Goal: Task Accomplishment & Management: Use online tool/utility

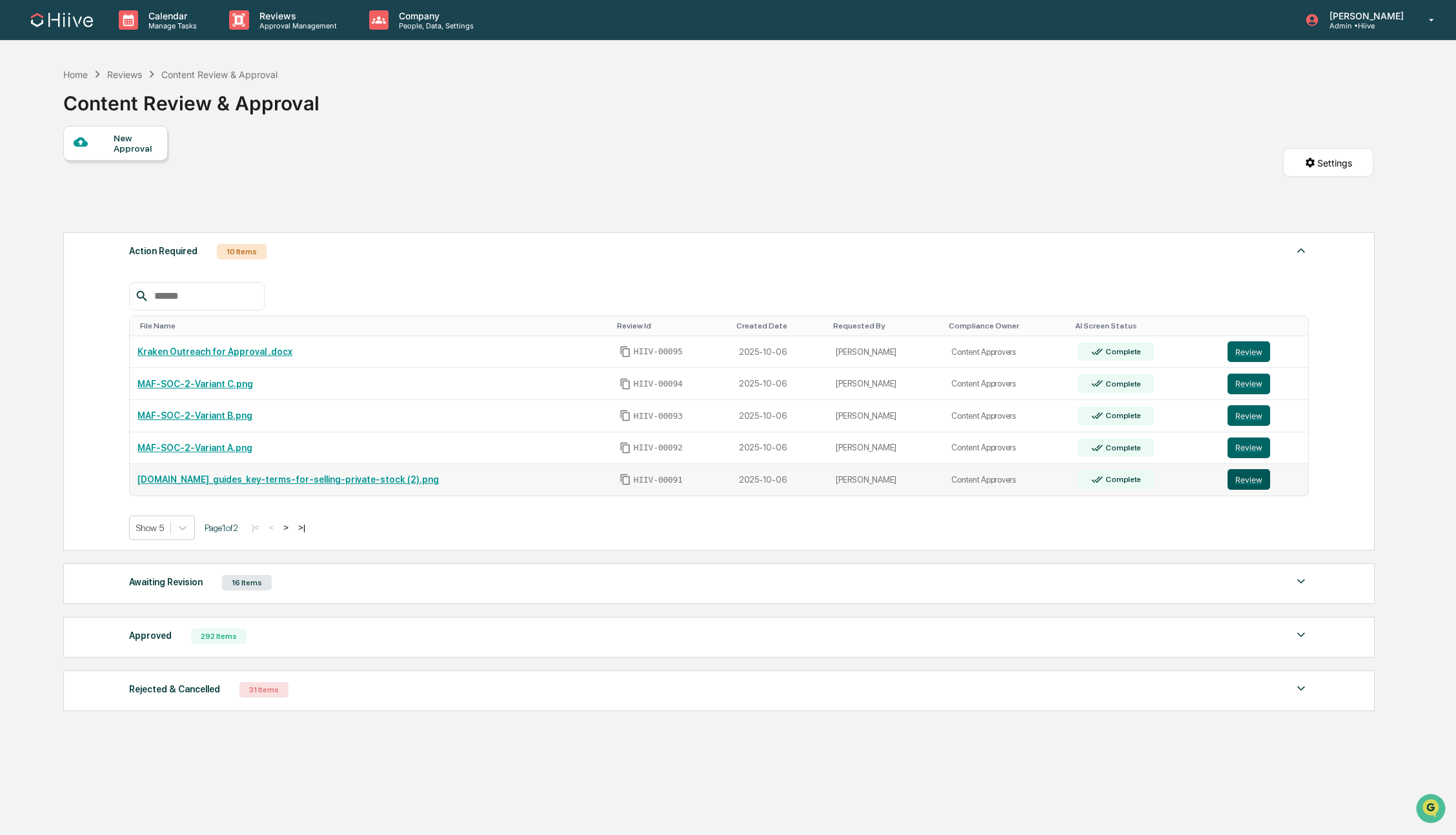
click at [1247, 483] on button "Review" at bounding box center [1249, 479] width 42 height 21
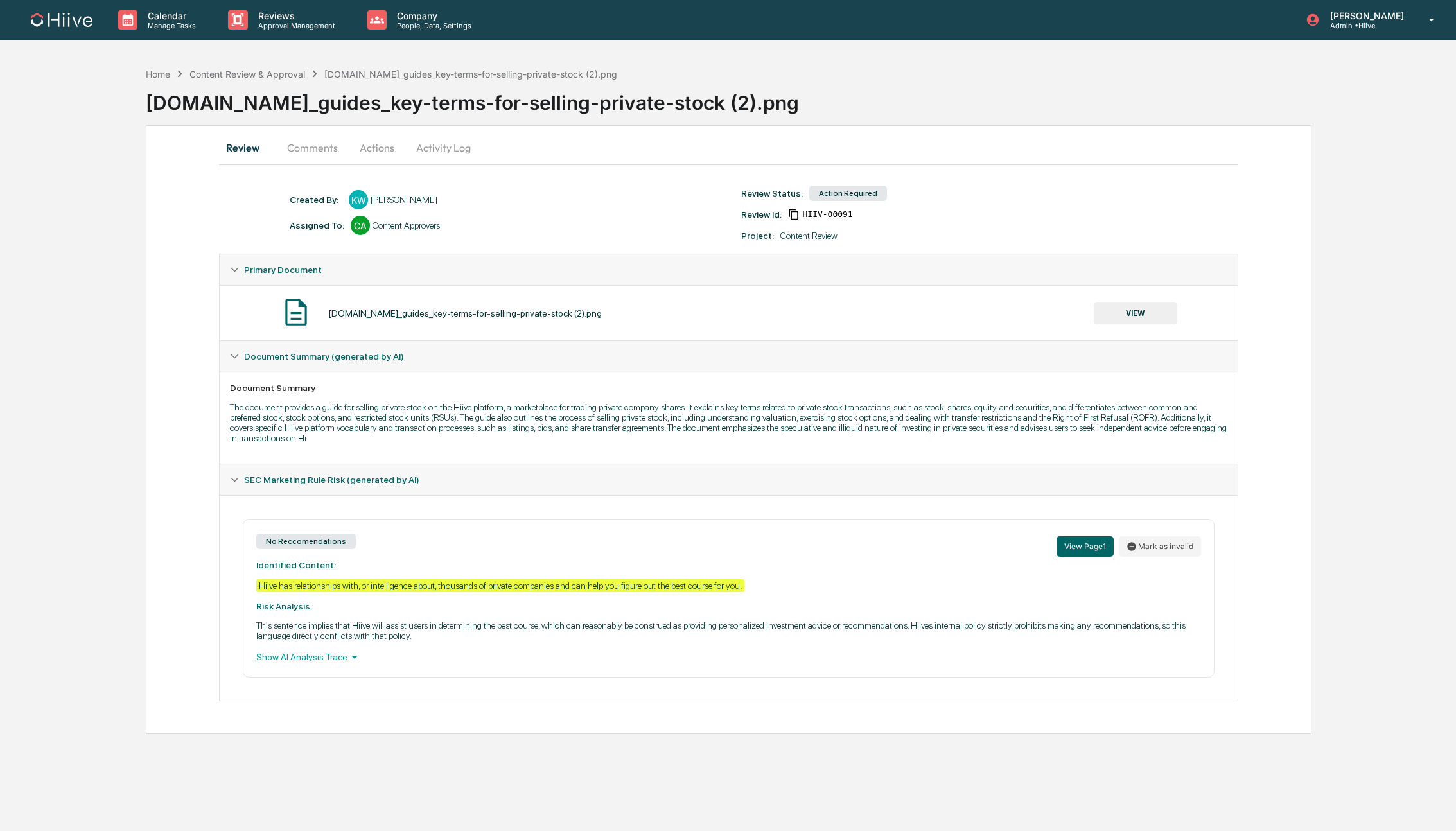
click at [314, 157] on button "Comments" at bounding box center [312, 148] width 71 height 31
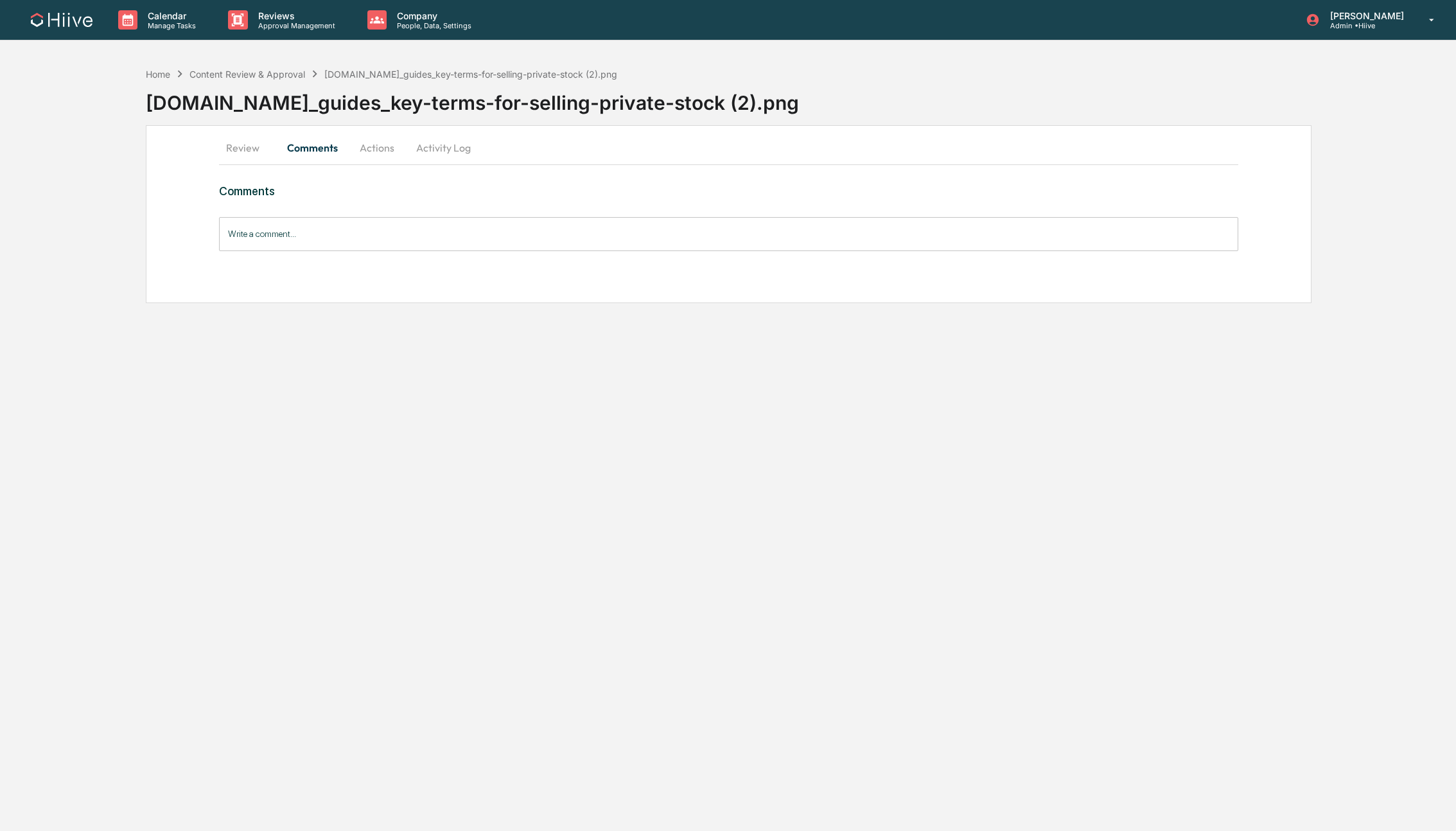
click at [245, 149] on button "Review" at bounding box center [247, 148] width 57 height 31
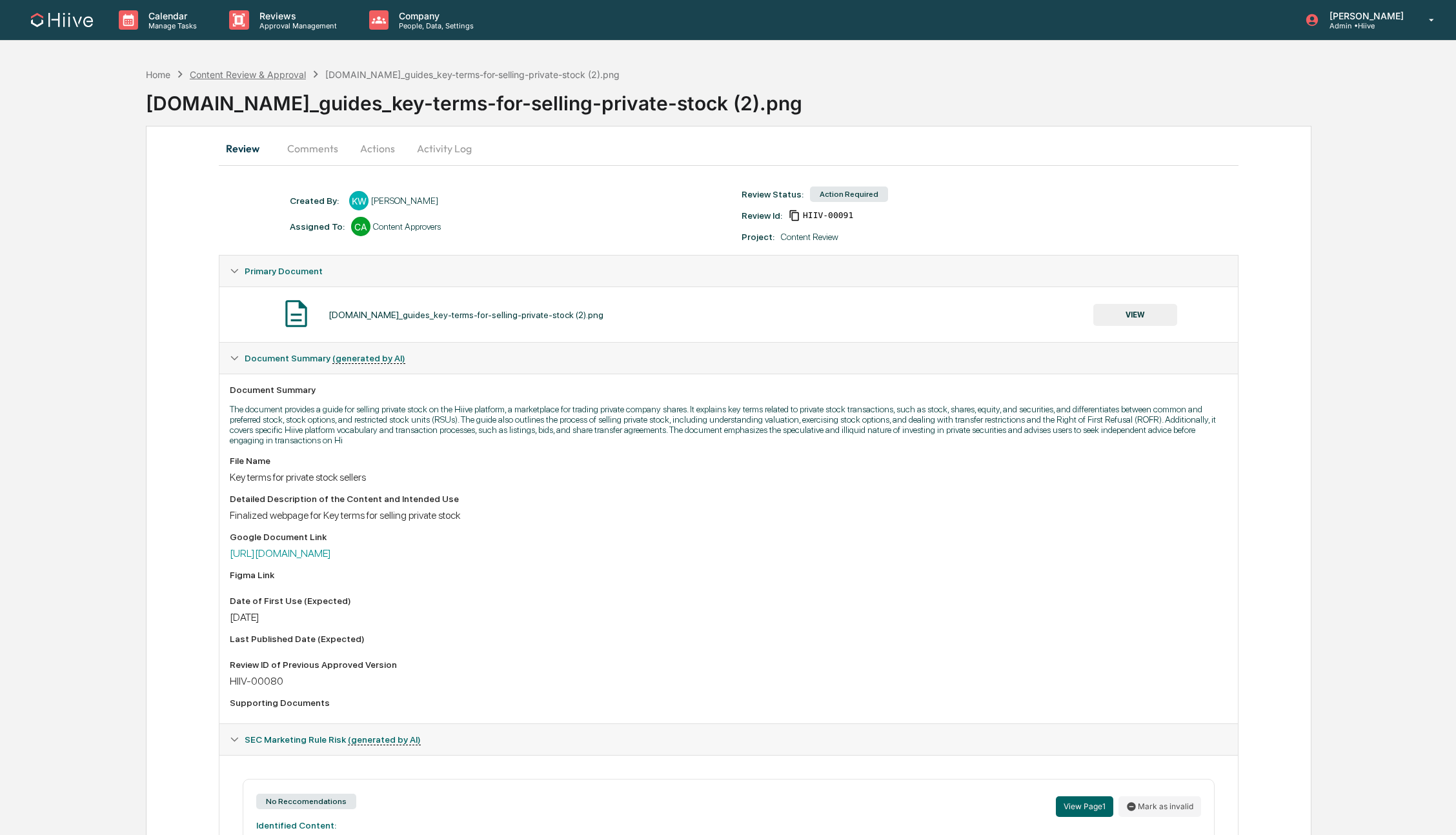
click at [254, 73] on div "Content Review & Approval" at bounding box center [248, 74] width 116 height 11
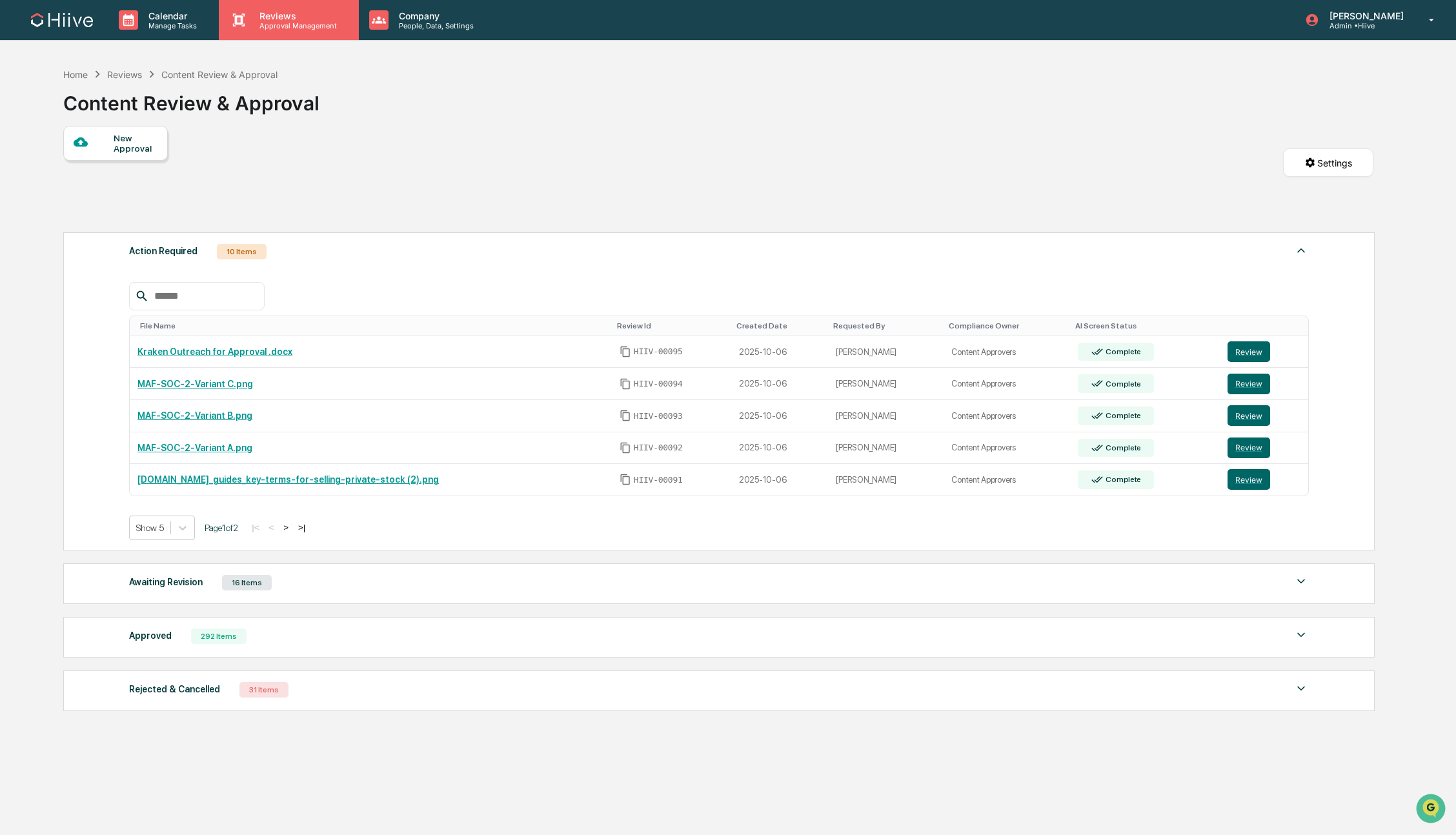
click at [289, 14] on p "Reviews" at bounding box center [296, 16] width 94 height 11
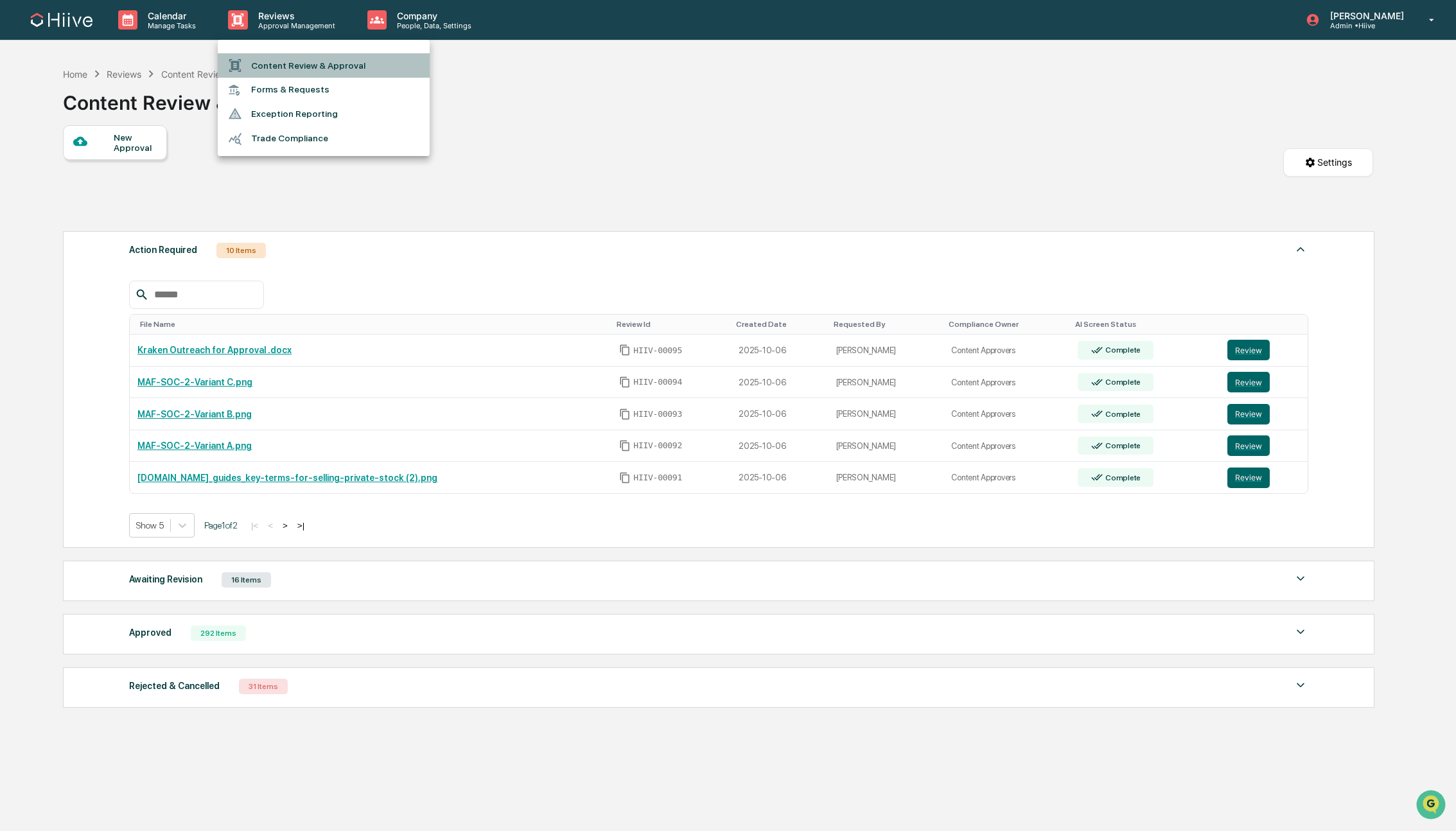
click at [298, 61] on li "Content Review & Approval" at bounding box center [323, 65] width 212 height 24
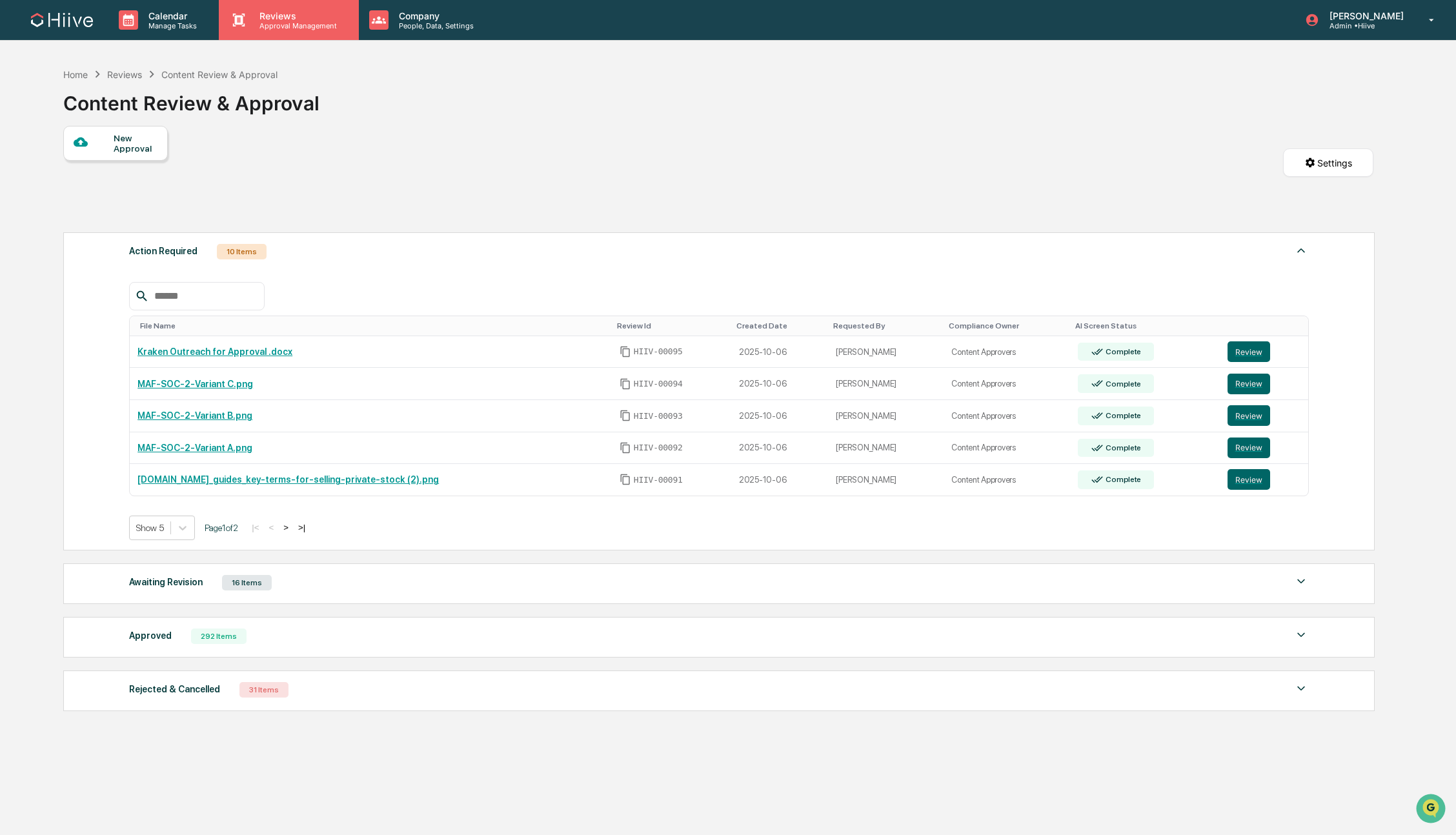
click at [278, 22] on p "Approval Management" at bounding box center [296, 26] width 94 height 9
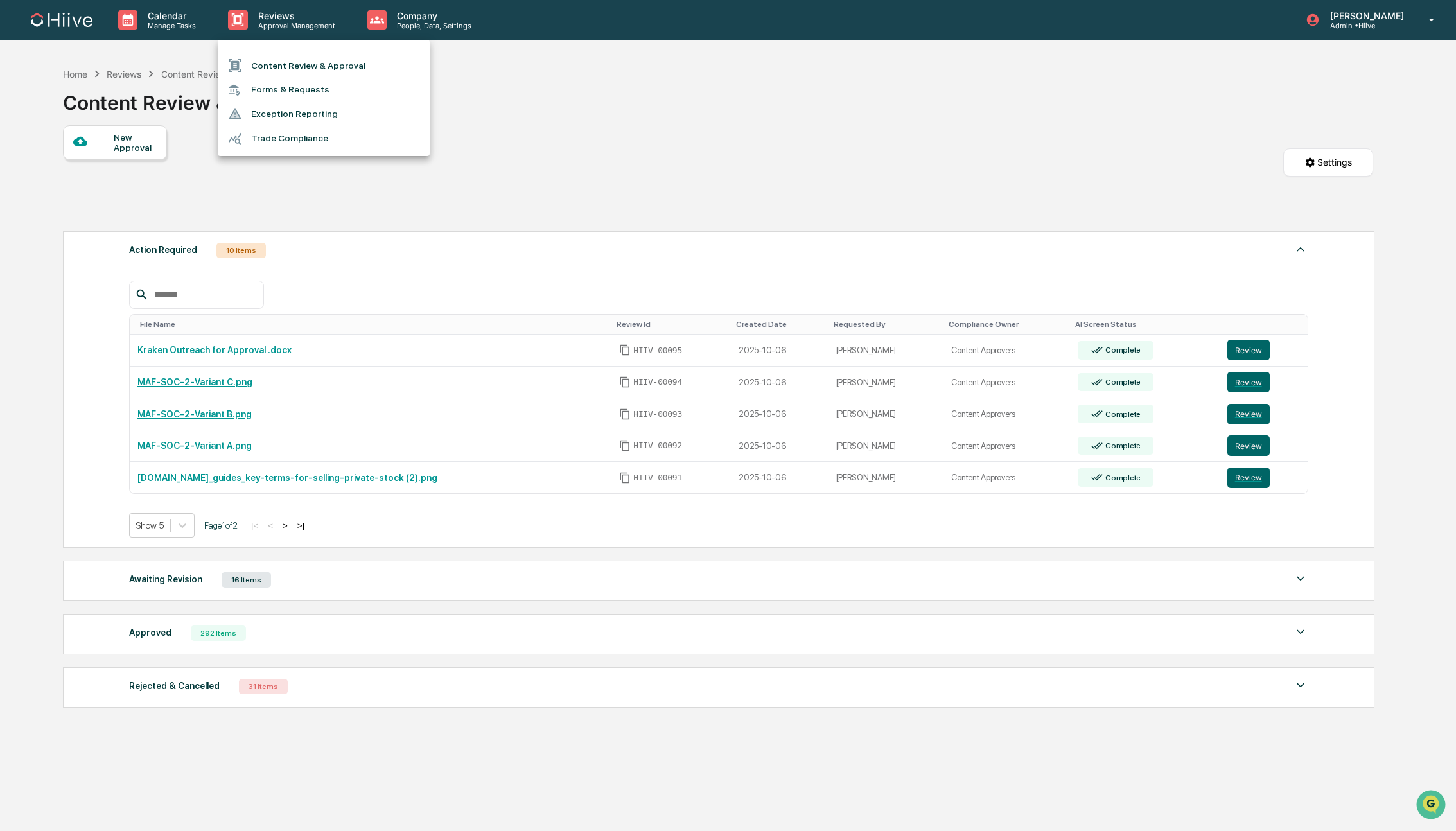
drag, startPoint x: 627, startPoint y: 127, endPoint x: 606, endPoint y: 364, distance: 237.9
click at [628, 127] on div at bounding box center [728, 416] width 1456 height 831
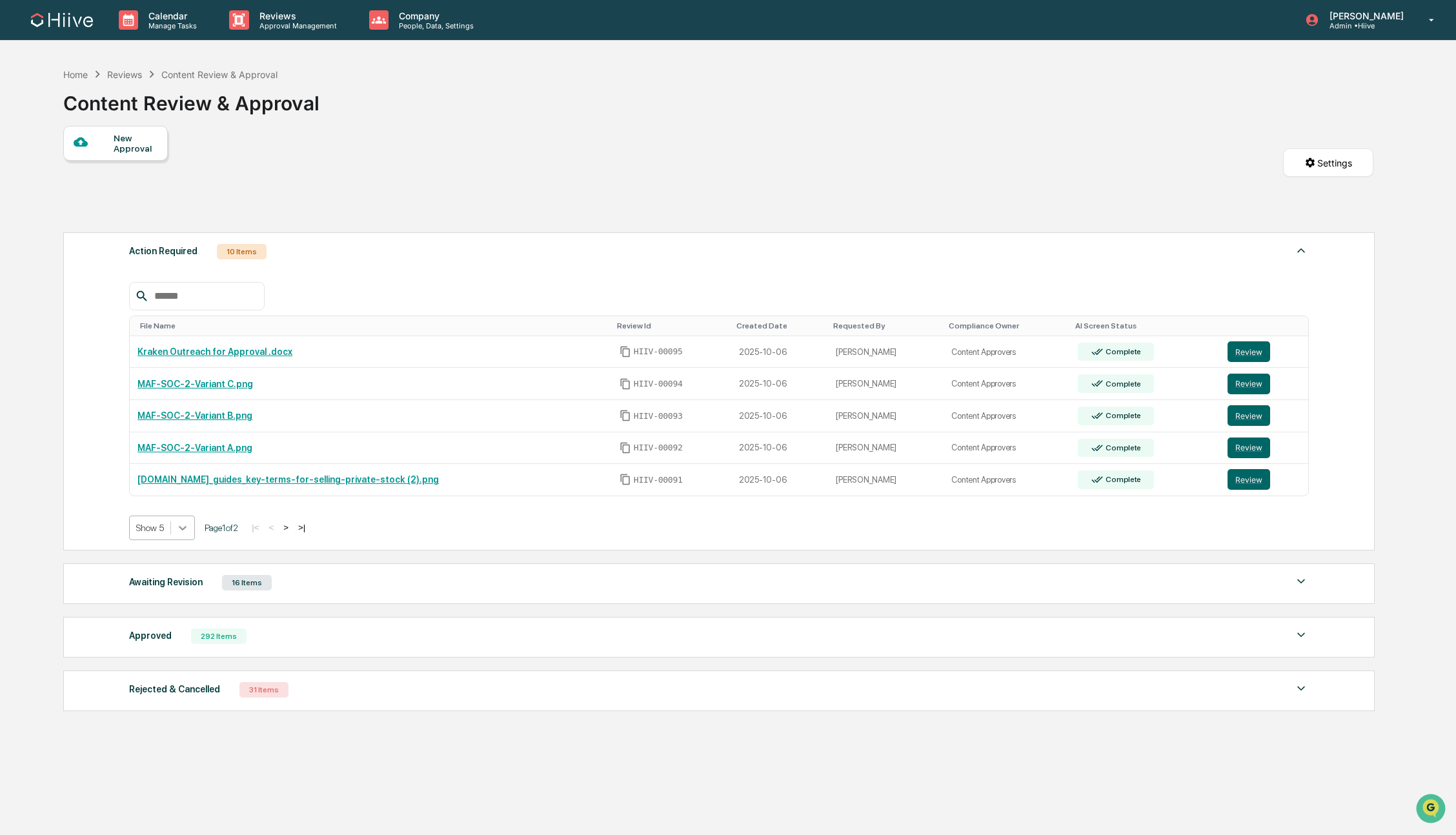
click at [182, 530] on icon at bounding box center [182, 528] width 8 height 4
click at [180, 589] on div "Show 10" at bounding box center [164, 582] width 68 height 21
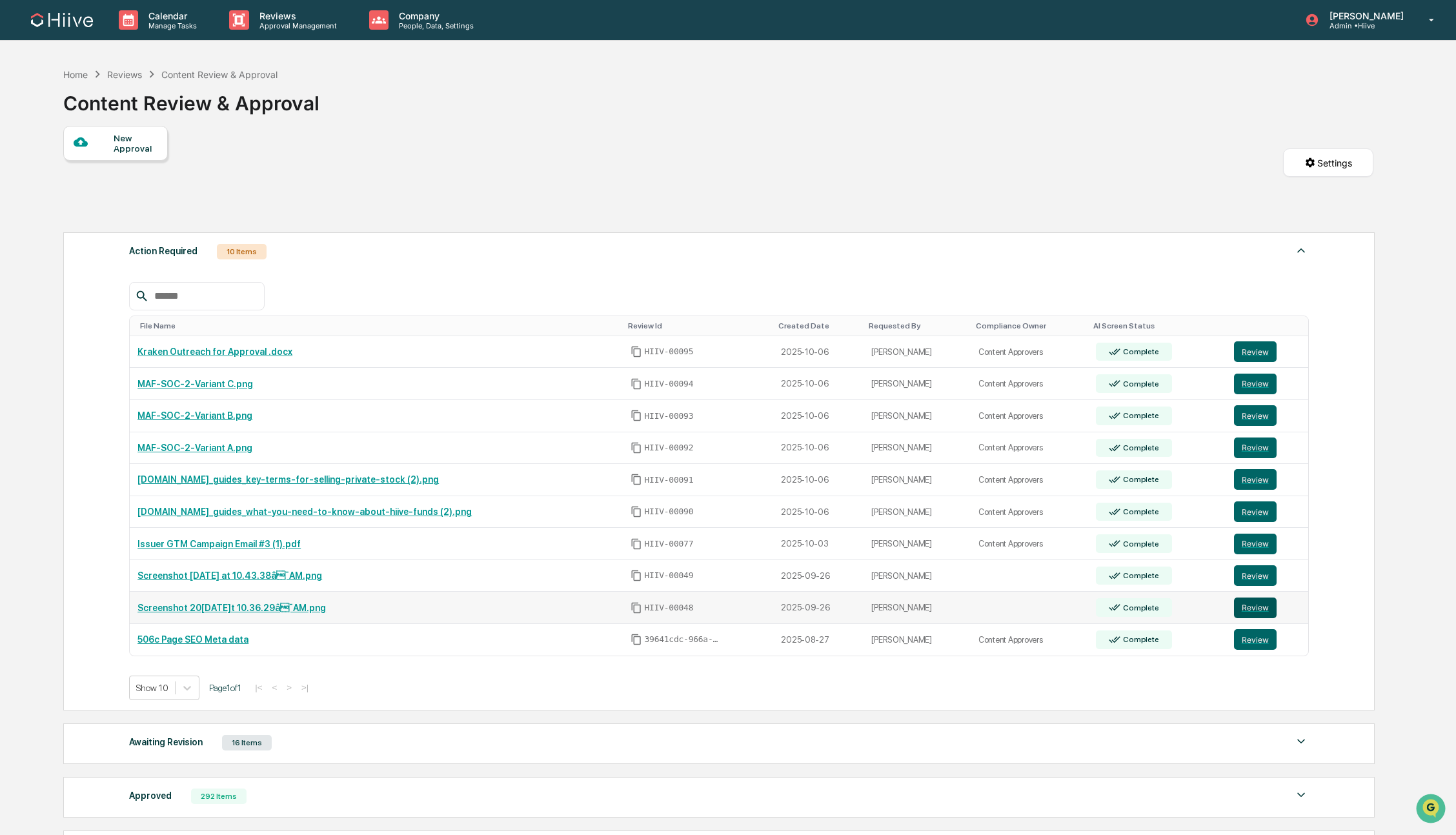
click at [1262, 608] on button "Review" at bounding box center [1255, 608] width 42 height 21
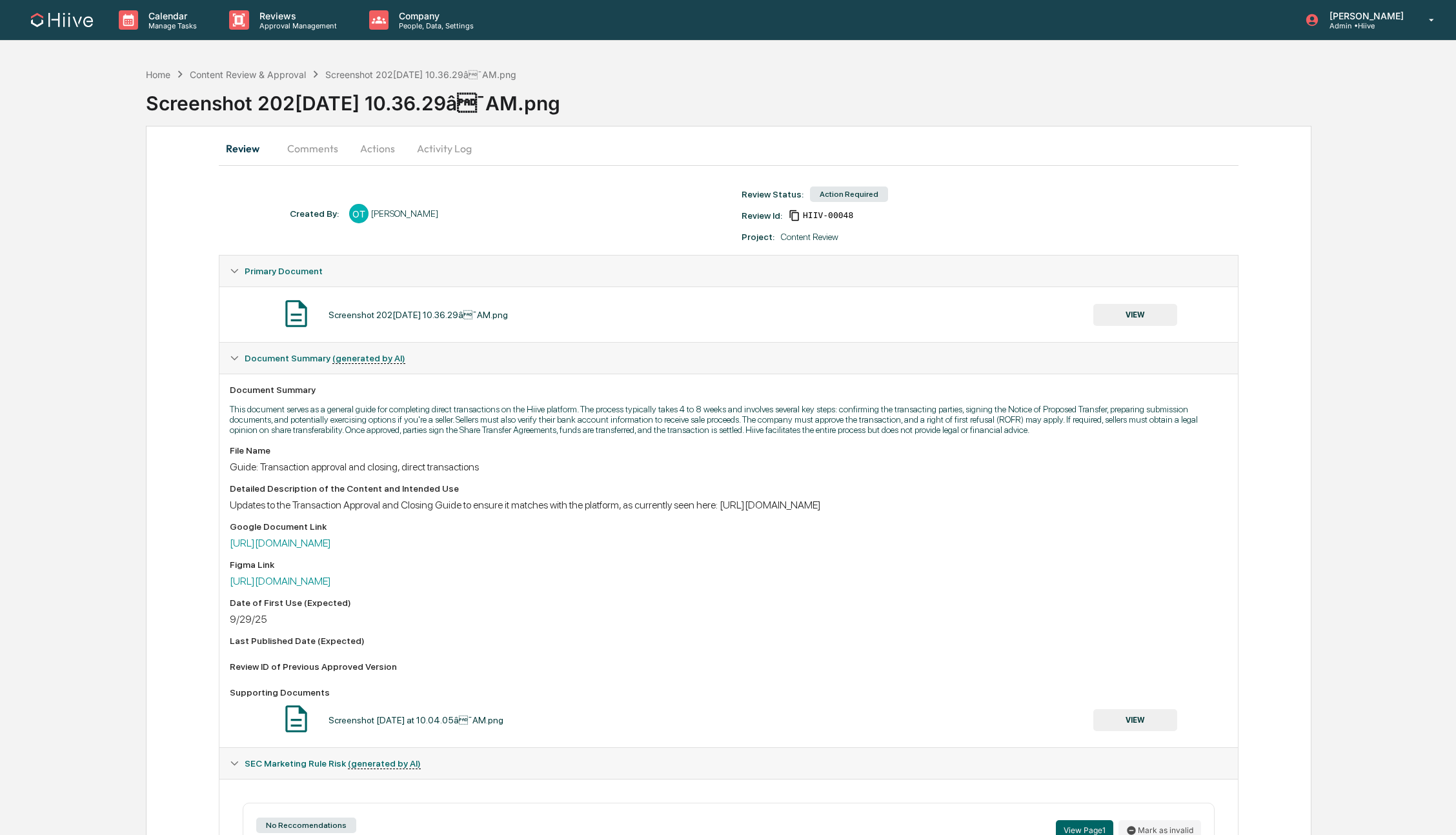
click at [312, 156] on button "Comments" at bounding box center [312, 148] width 72 height 31
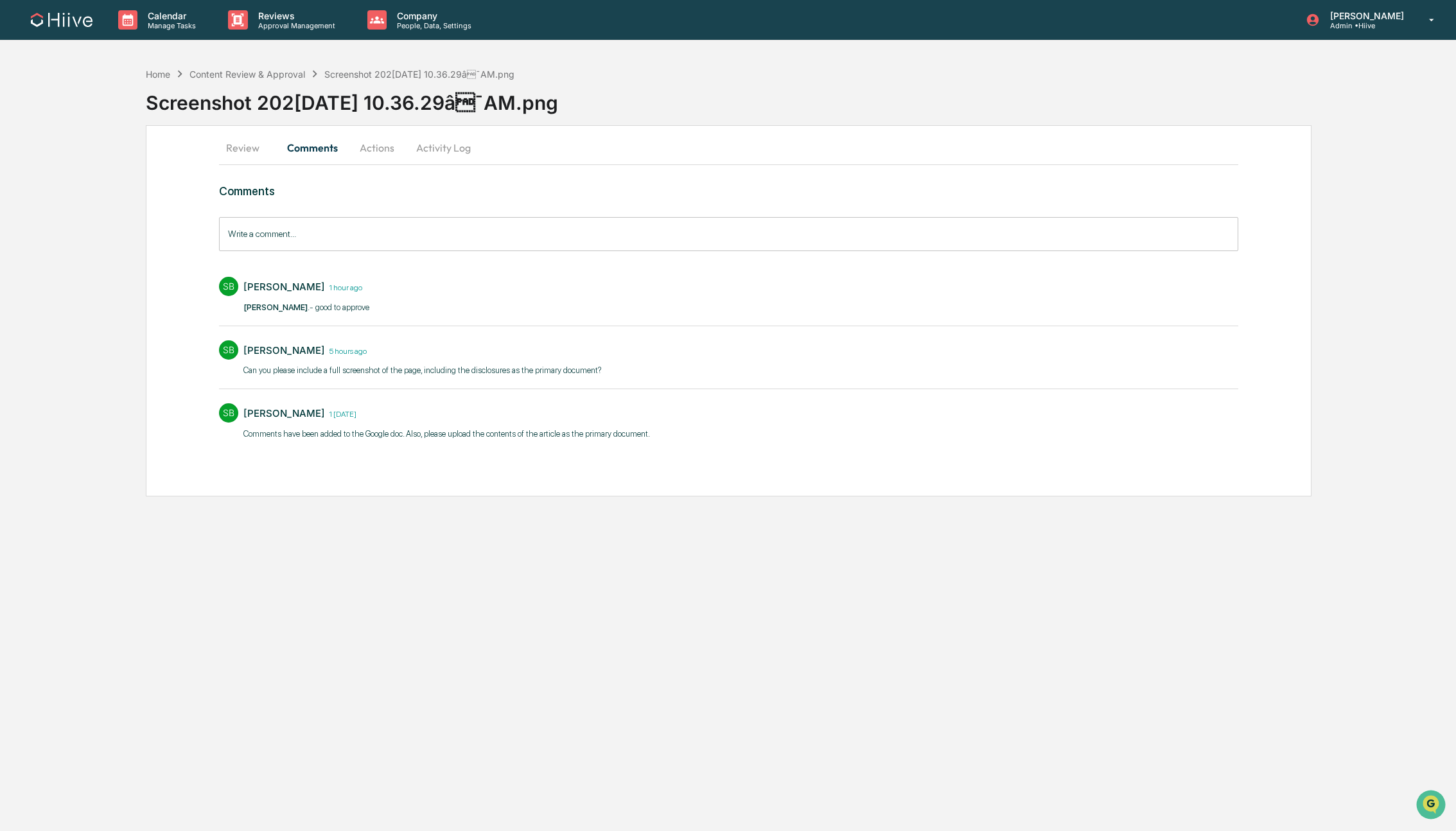
click at [235, 157] on button "Review" at bounding box center [247, 148] width 57 height 31
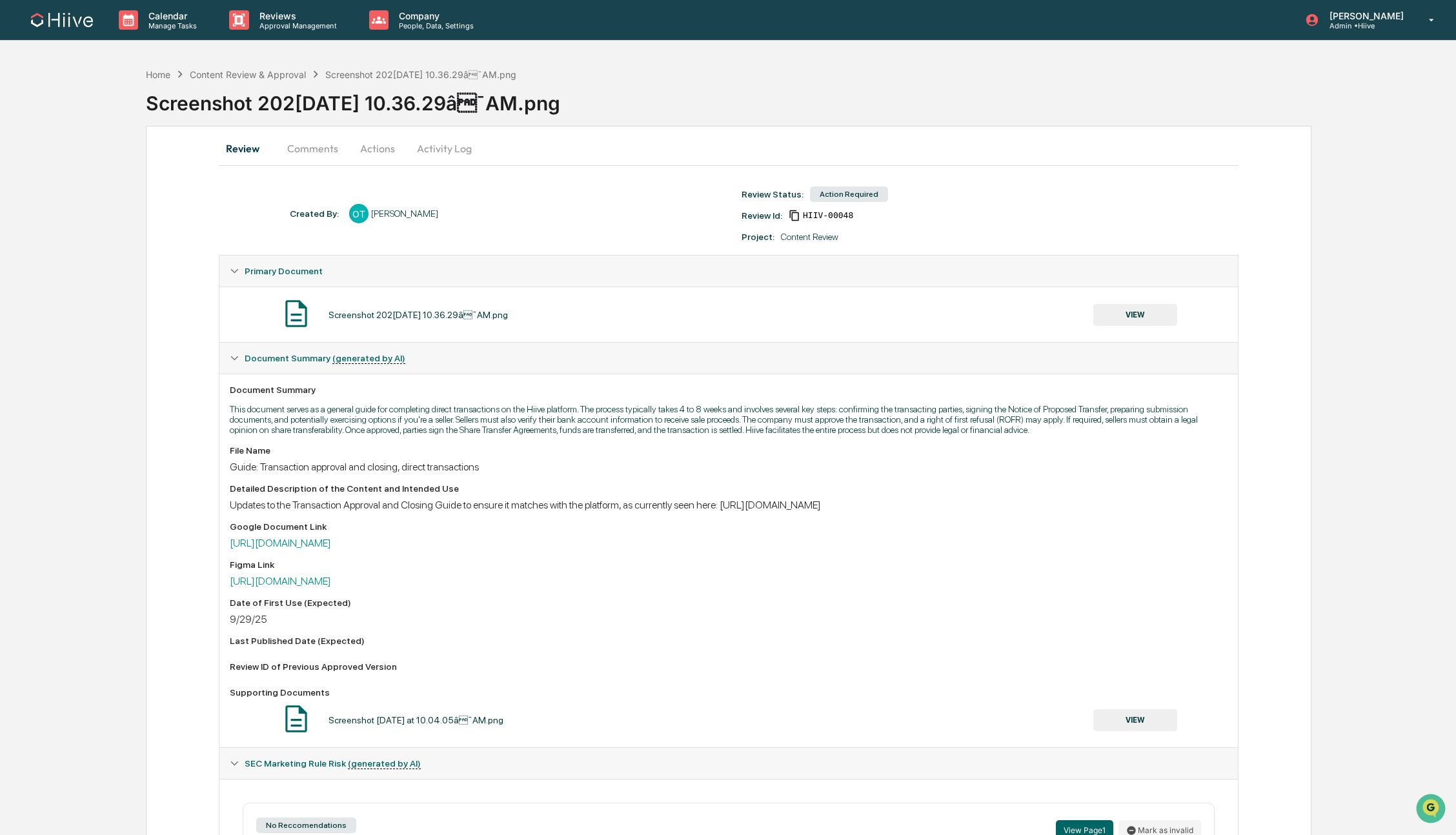
click at [369, 153] on button "Actions" at bounding box center [377, 148] width 58 height 31
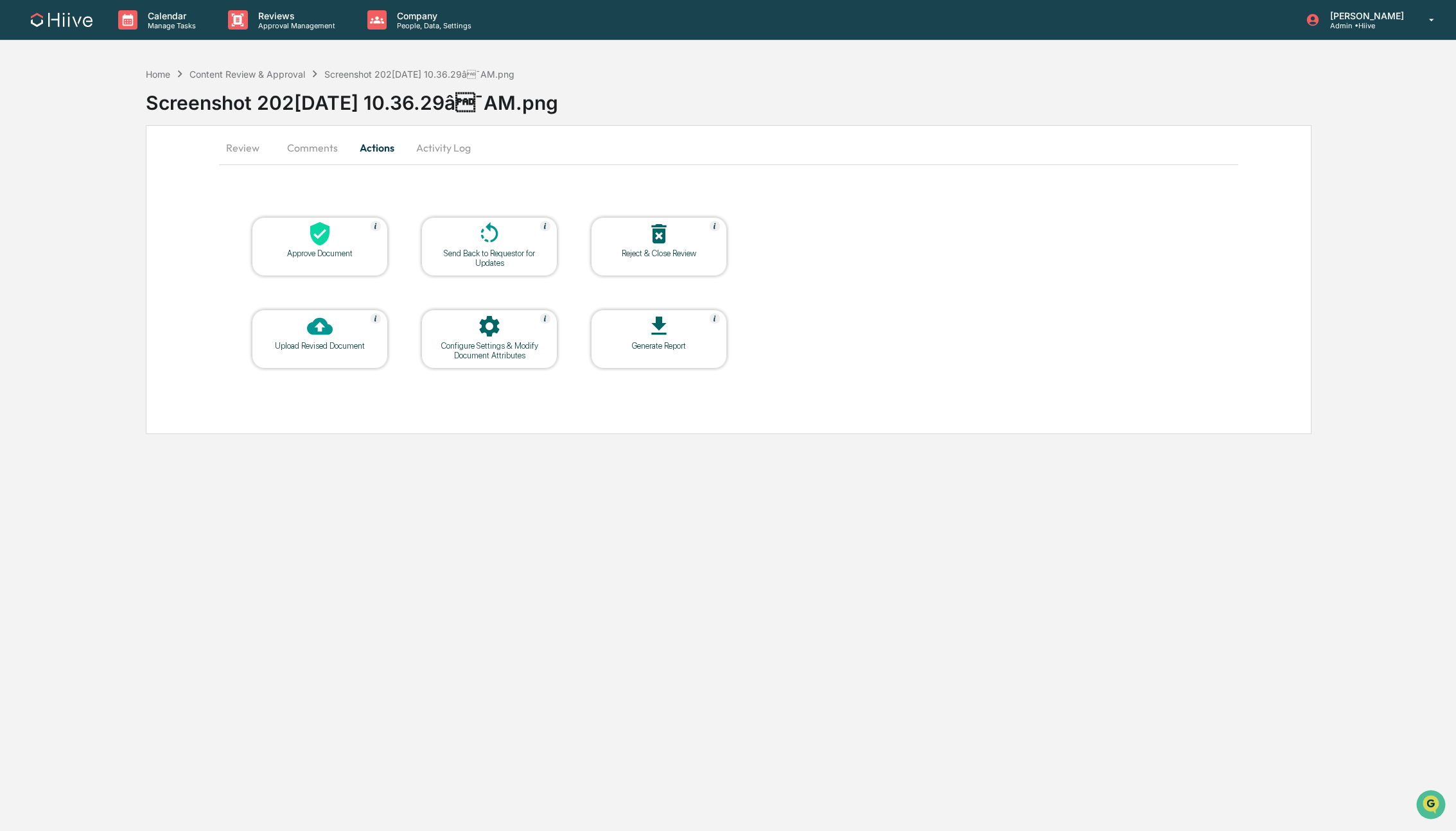
click at [306, 249] on div "Approve Document" at bounding box center [319, 253] width 116 height 10
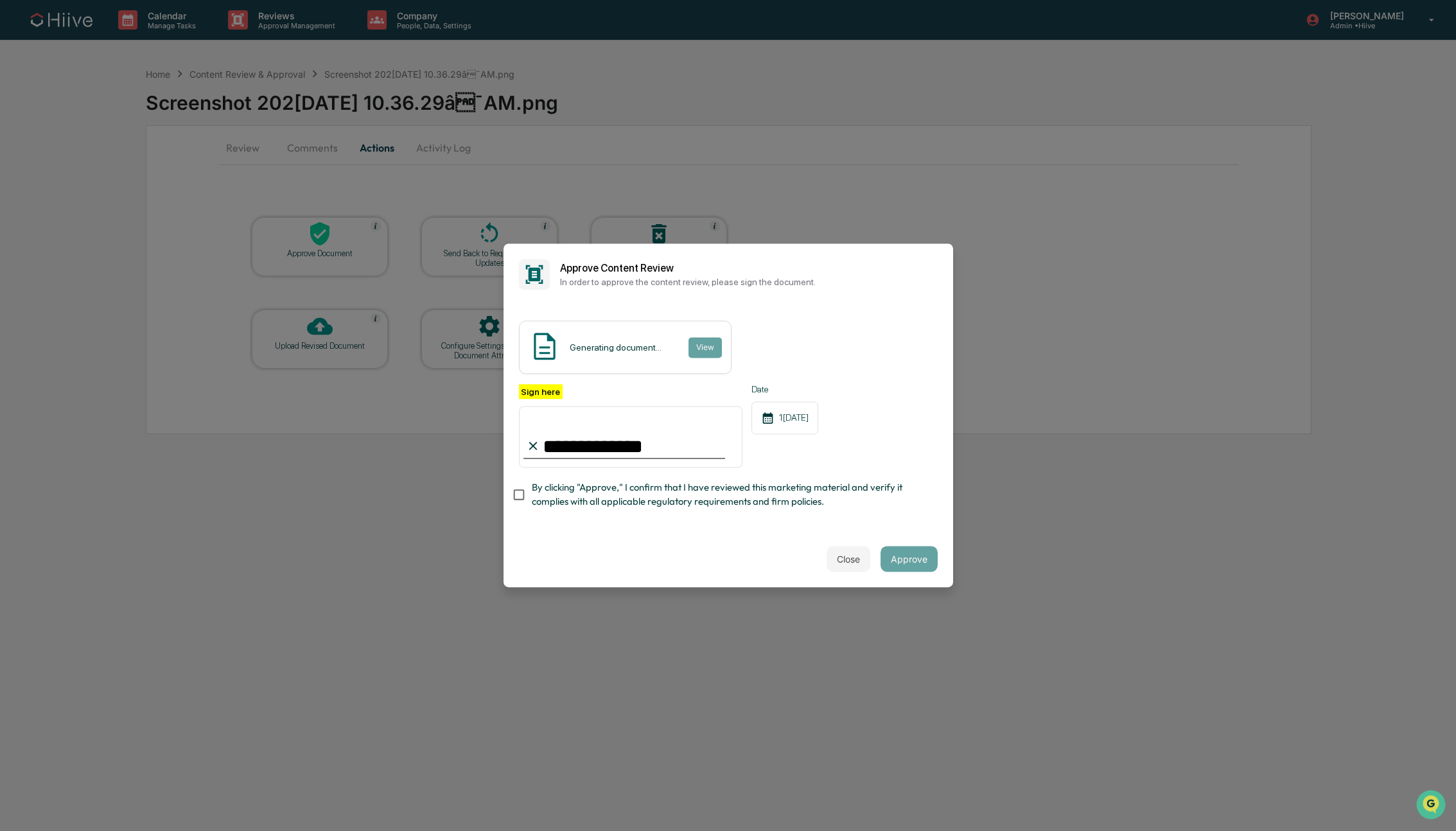
type input "**********"
click at [564, 490] on span "By clicking "Approve," I confirm that I have reviewed this marketing material a…" at bounding box center [729, 495] width 395 height 29
click at [899, 494] on span "By clicking "Approve," I confirm that I have reviewed this marketing material a…" at bounding box center [729, 495] width 395 height 29
click at [580, 494] on span "By clicking "Approve," I confirm that I have reviewed this marketing material a…" at bounding box center [729, 495] width 395 height 29
click at [902, 554] on button "Approve" at bounding box center [909, 559] width 57 height 26
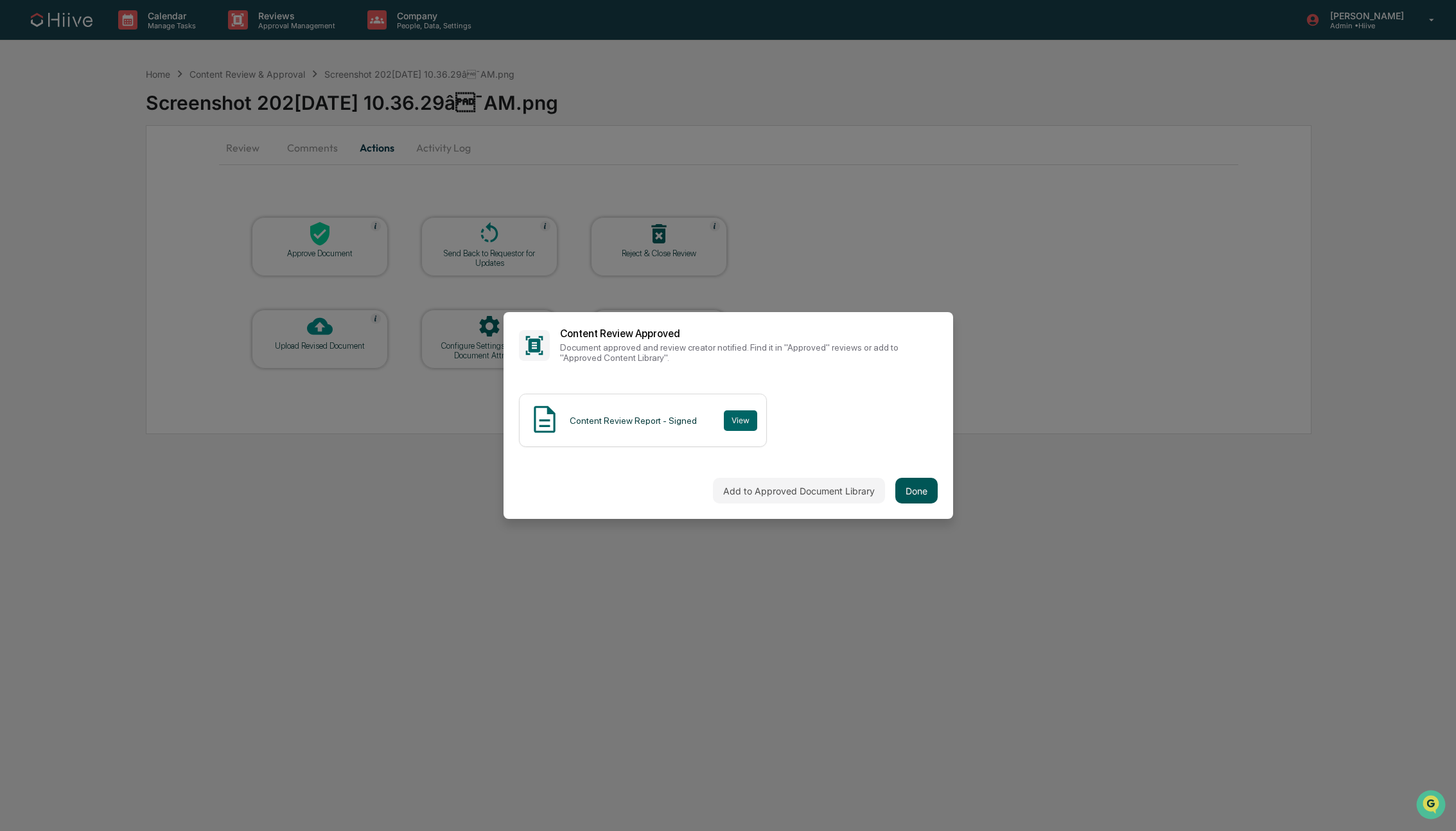
click at [918, 488] on button "Done" at bounding box center [916, 490] width 42 height 26
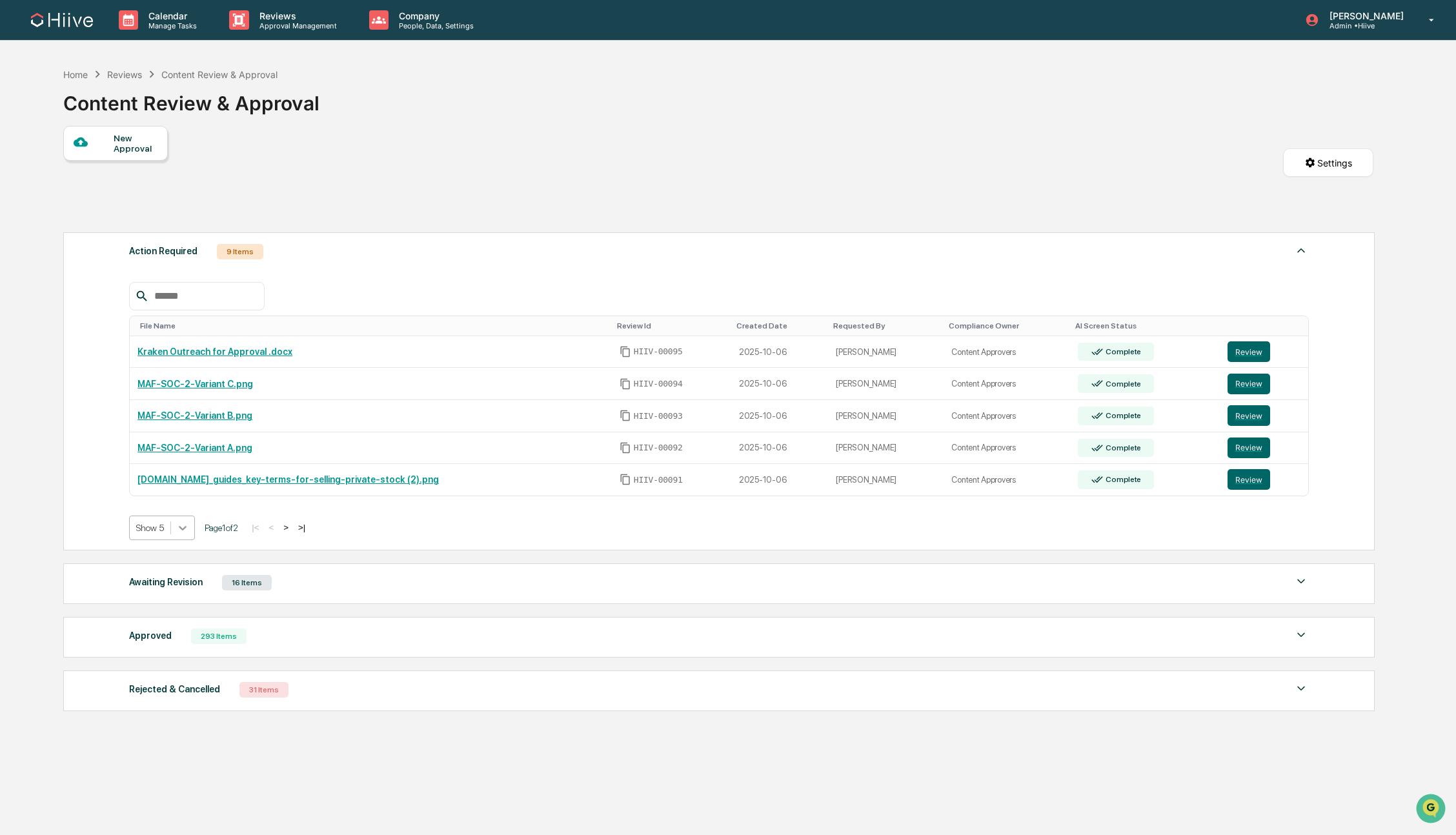
click at [191, 535] on div at bounding box center [182, 527] width 23 height 23
click at [167, 594] on div "Show 20" at bounding box center [164, 603] width 68 height 21
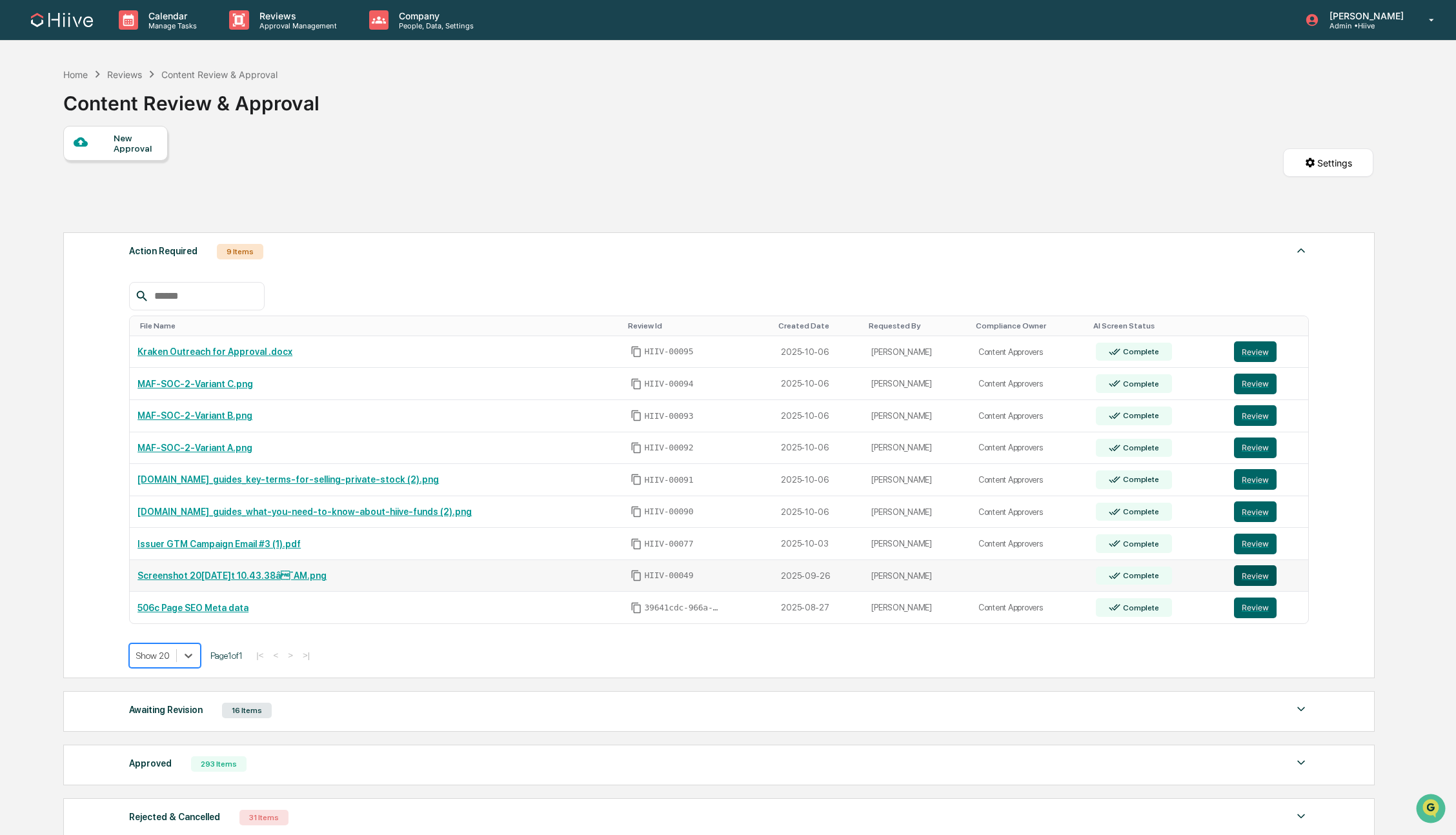
click at [1255, 579] on button "Review" at bounding box center [1255, 575] width 42 height 21
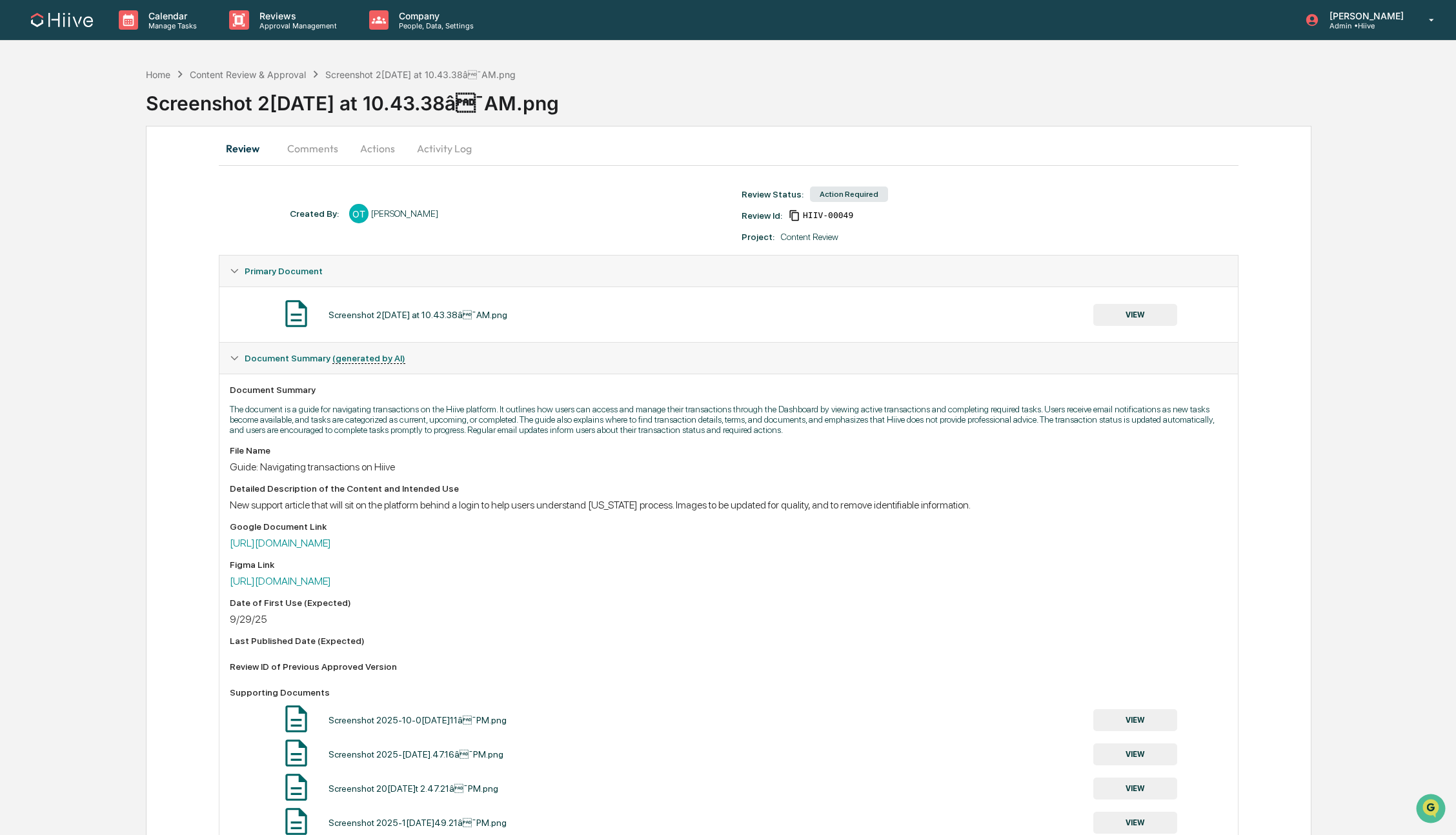
click at [375, 149] on button "Actions" at bounding box center [377, 148] width 58 height 31
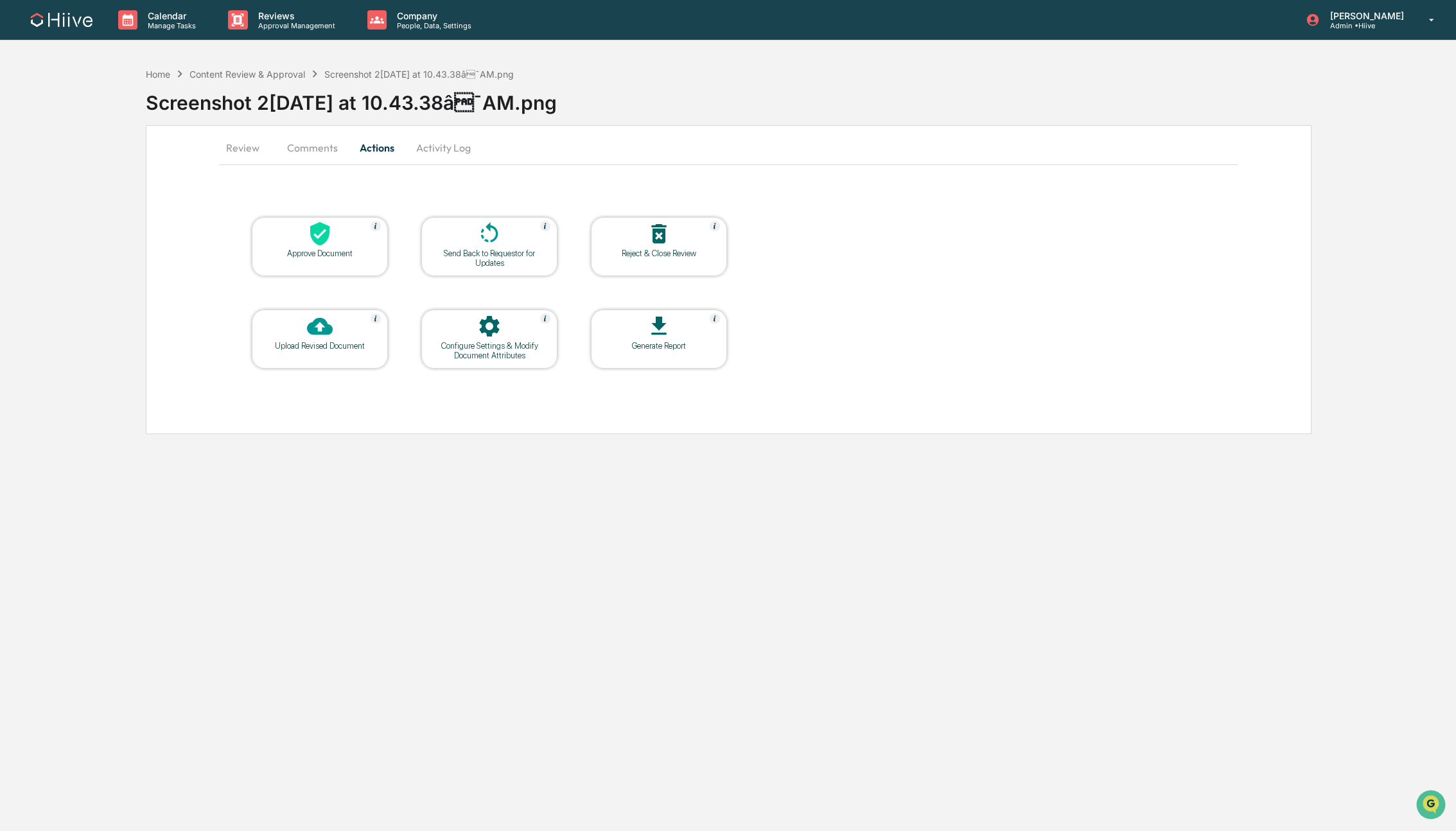
click at [478, 338] on icon at bounding box center [489, 326] width 26 height 26
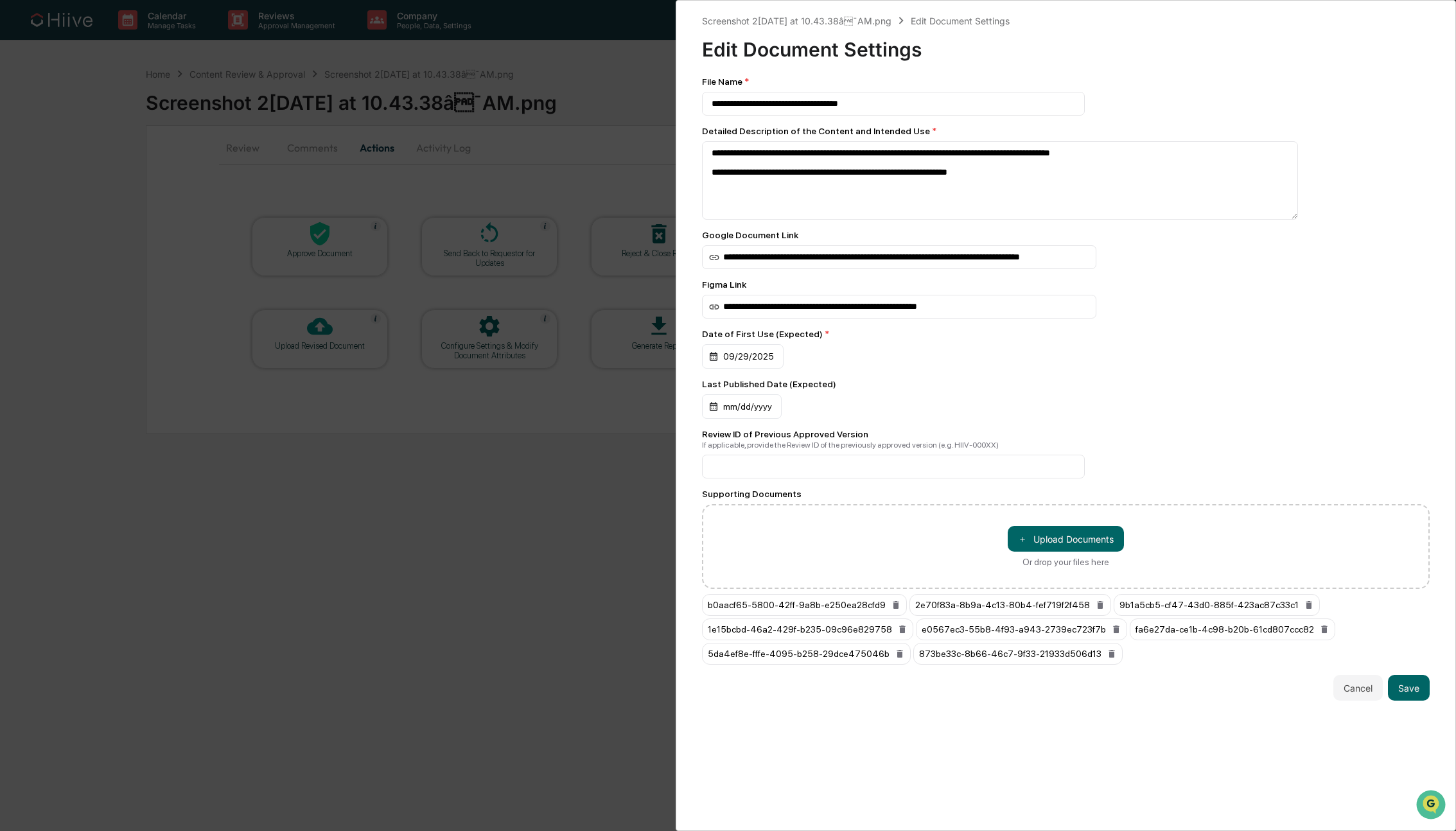
click at [634, 86] on div "**********" at bounding box center [728, 416] width 1456 height 831
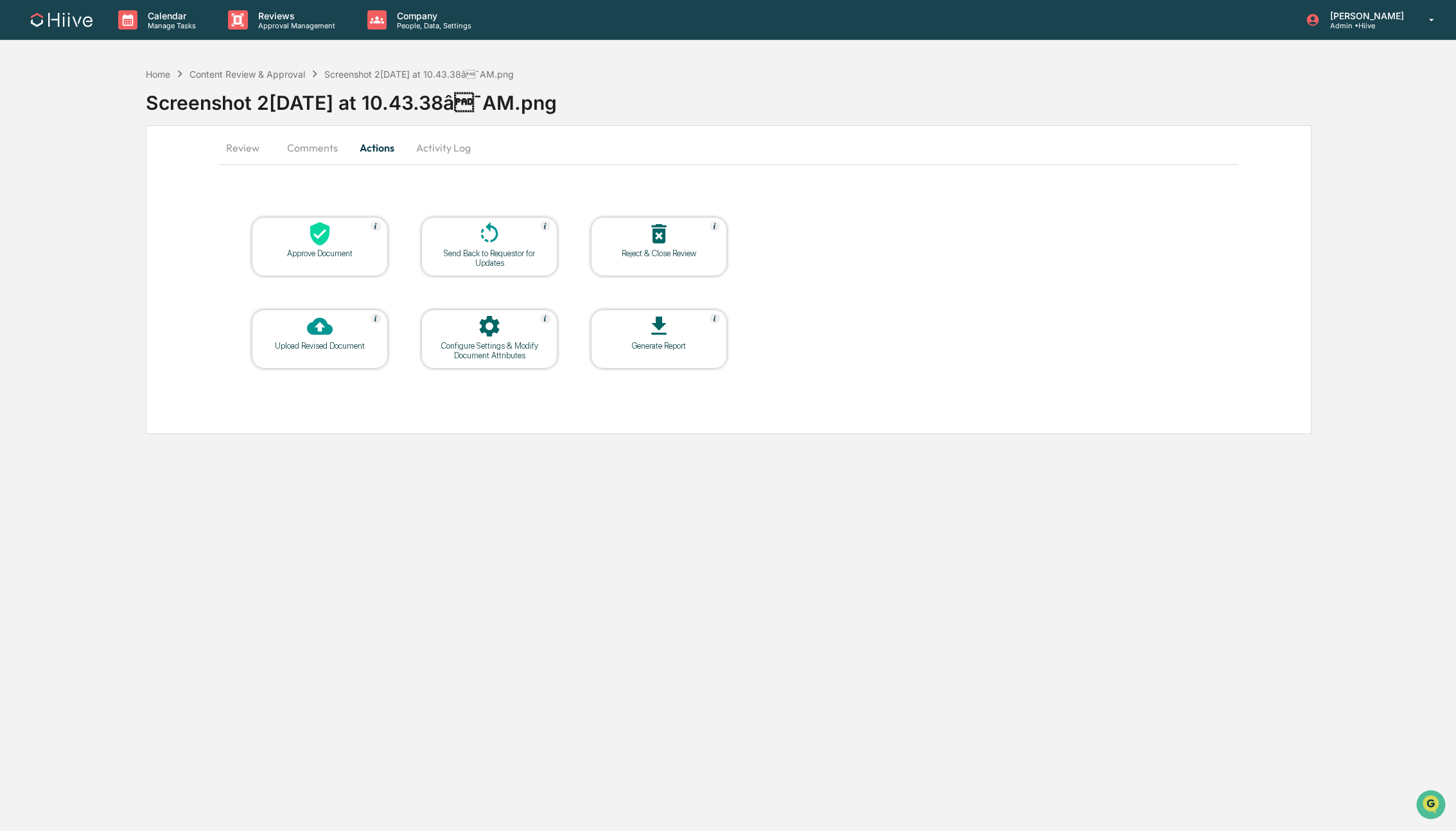
click at [303, 241] on div at bounding box center [320, 235] width 129 height 28
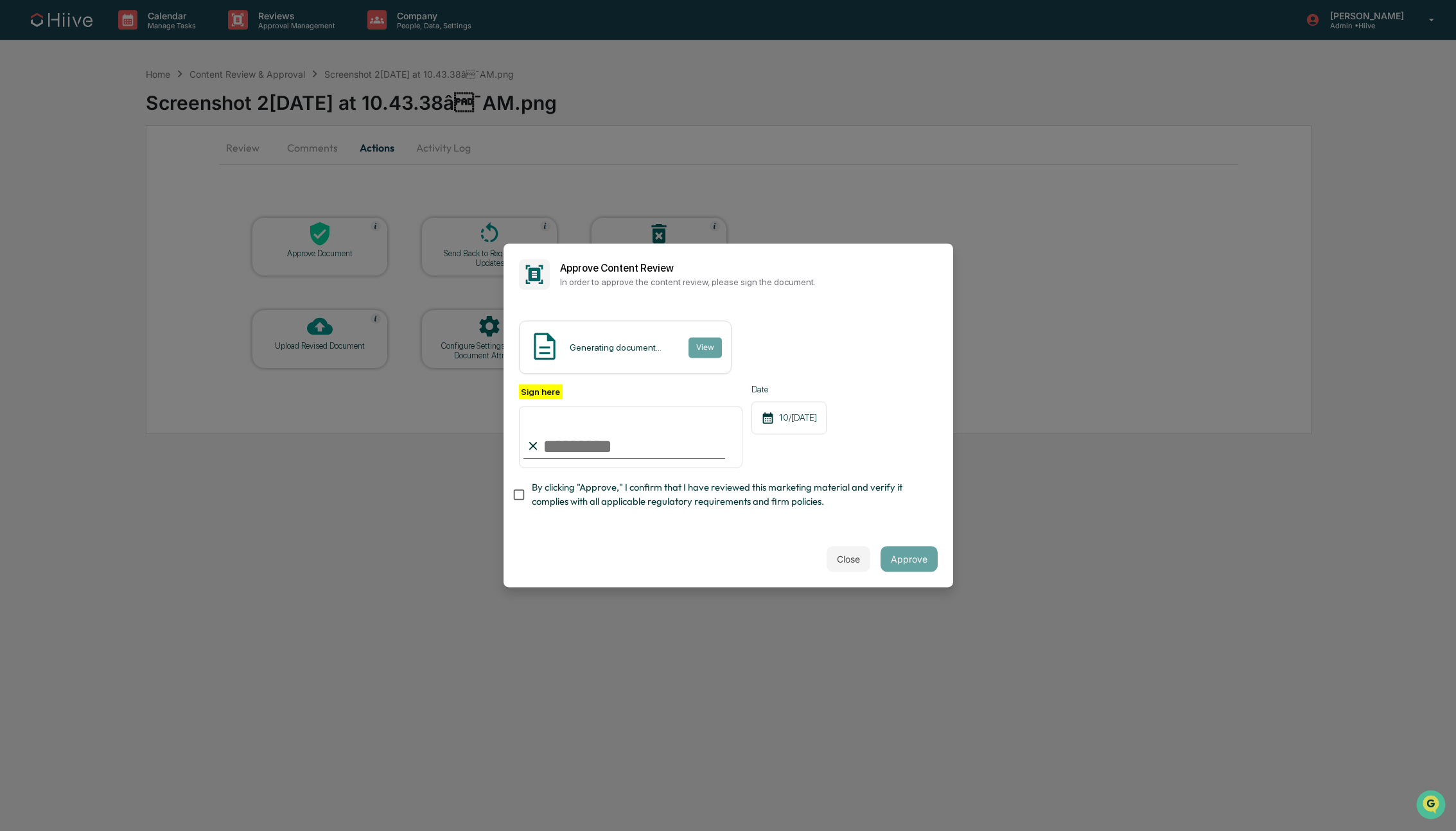
click at [602, 460] on input "Sign here" at bounding box center [631, 436] width 224 height 62
type input "**********"
click at [550, 483] on span "By clicking "Approve," I confirm that I have reviewed this marketing material a…" at bounding box center [729, 495] width 395 height 29
click at [903, 553] on button "Approve" at bounding box center [909, 559] width 57 height 26
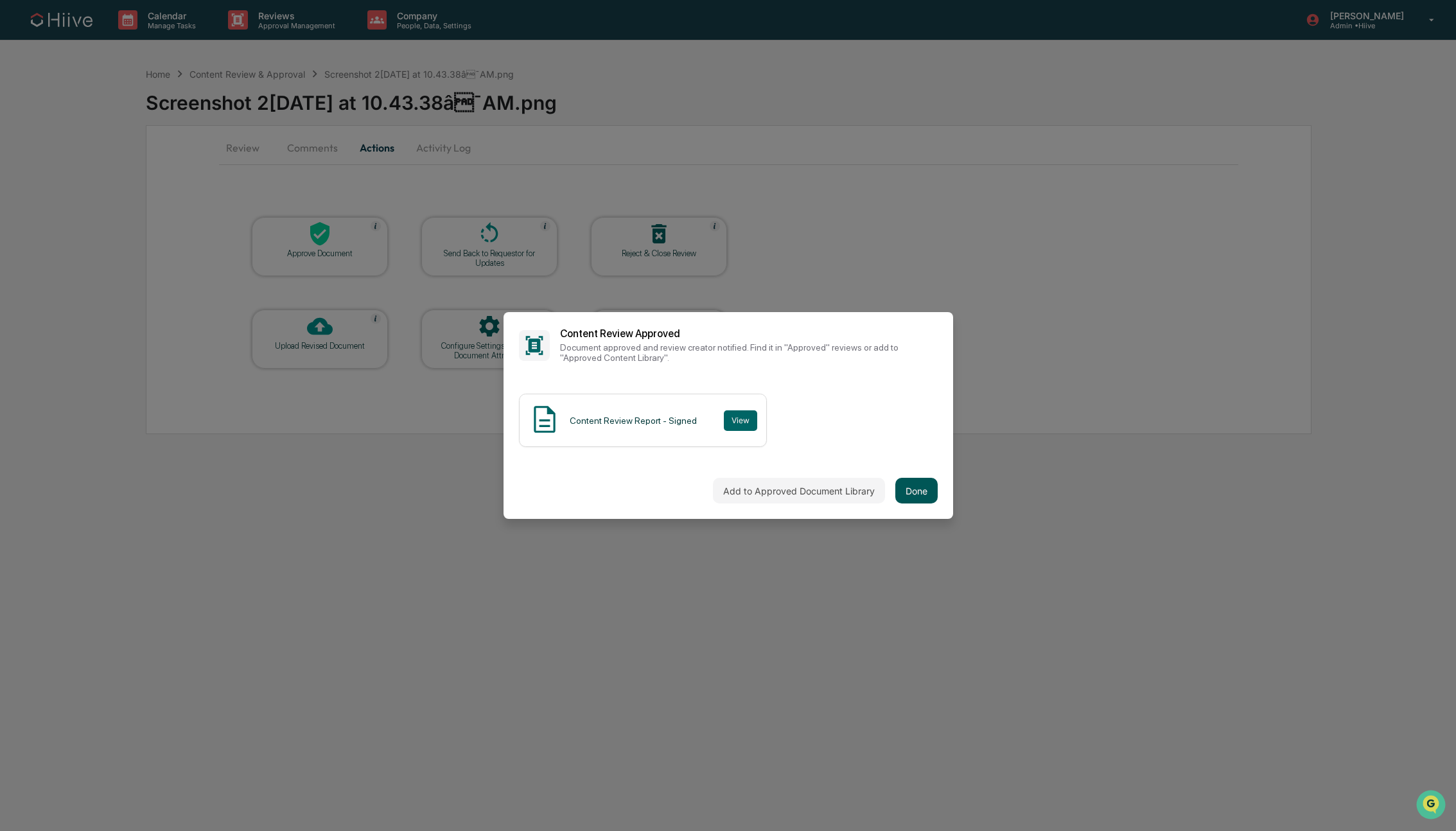
click at [904, 486] on button "Done" at bounding box center [916, 490] width 42 height 26
